Goal: Task Accomplishment & Management: Complete application form

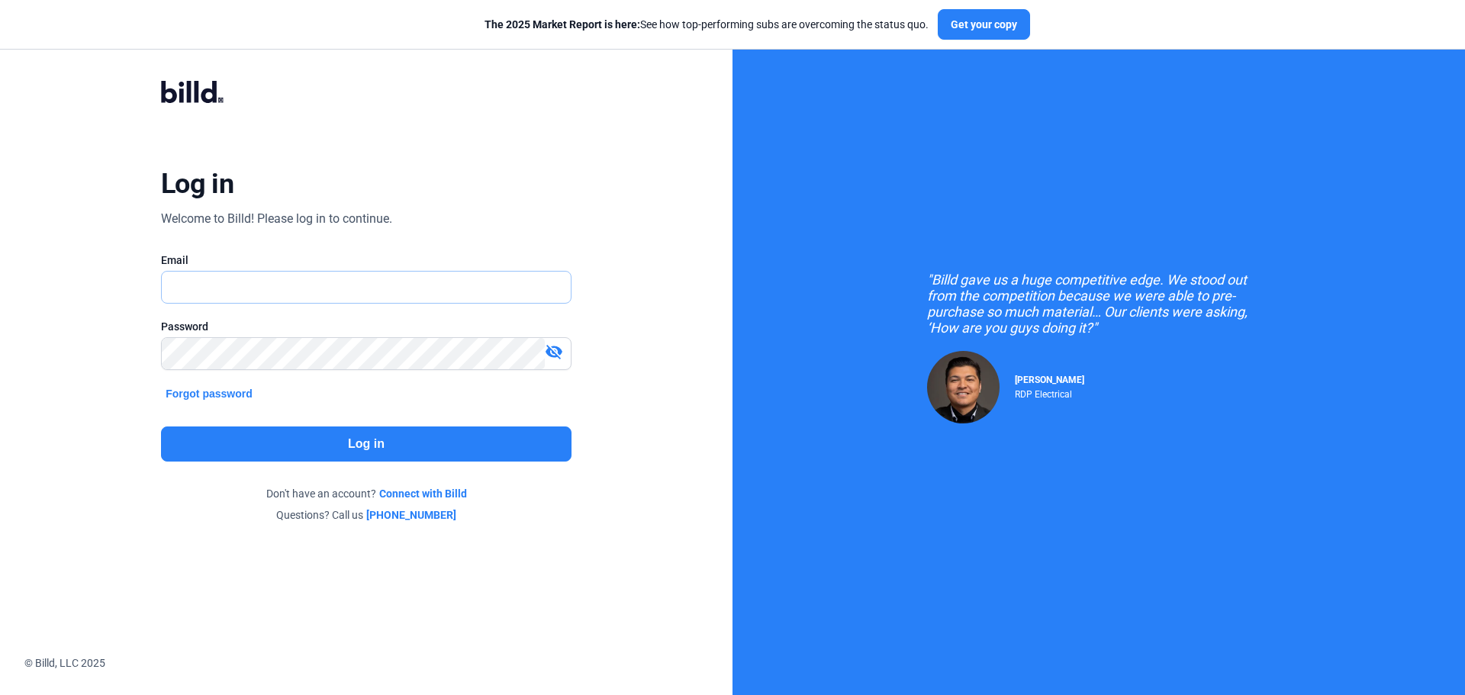
type input "[DOMAIN_NAME][EMAIL_ADDRESS][DOMAIN_NAME]"
click at [314, 286] on input "[DOMAIN_NAME][EMAIL_ADDRESS][DOMAIN_NAME]" at bounding box center [358, 287] width 392 height 31
click at [314, 286] on input "[DOMAIN_NAME][EMAIL_ADDRESS][DOMAIN_NAME]" at bounding box center [366, 287] width 409 height 31
click at [1337, 163] on div ""Billd gave us a huge competitive edge. We stood out from the competition becau…" at bounding box center [1099, 347] width 733 height 695
